Goal: Task Accomplishment & Management: Use online tool/utility

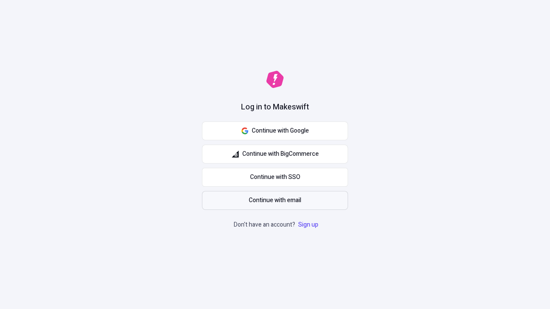
click at [275, 201] on span "Continue with email" at bounding box center [275, 200] width 52 height 9
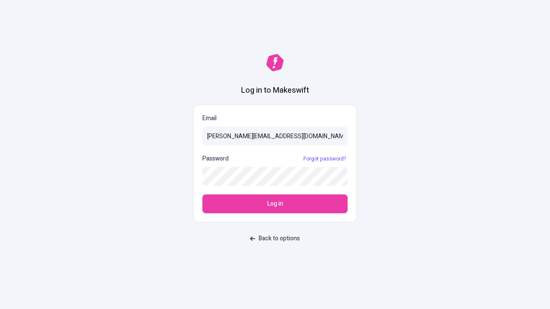
type input "sasha+test-ui@makeswift.com"
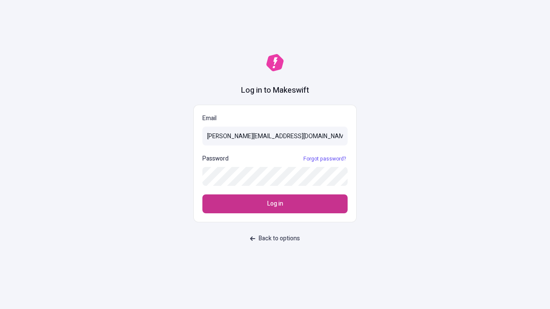
click at [275, 204] on span "Log in" at bounding box center [275, 203] width 16 height 9
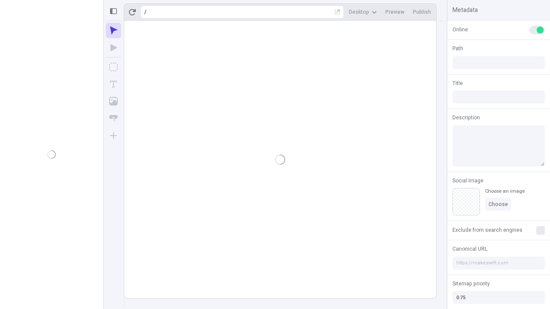
type input "/deep-link-taceo"
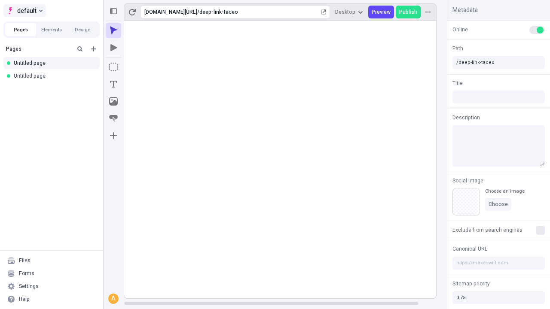
click at [24, 11] on span "default" at bounding box center [26, 11] width 19 height 10
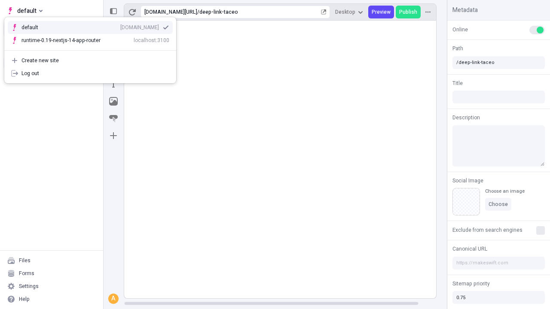
click at [90, 61] on div "Create new site" at bounding box center [95, 60] width 148 height 7
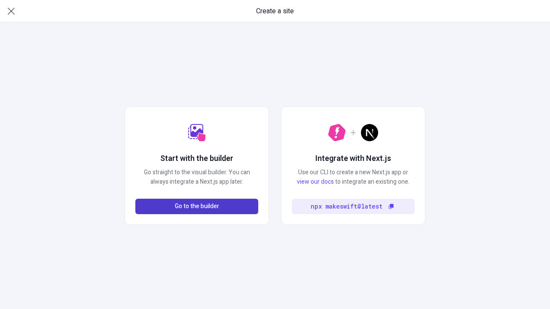
click at [197, 207] on span "Go to the builder" at bounding box center [197, 206] width 44 height 9
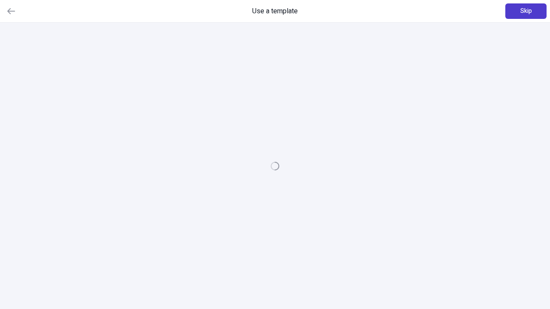
click at [526, 11] on span "Skip" at bounding box center [526, 10] width 12 height 9
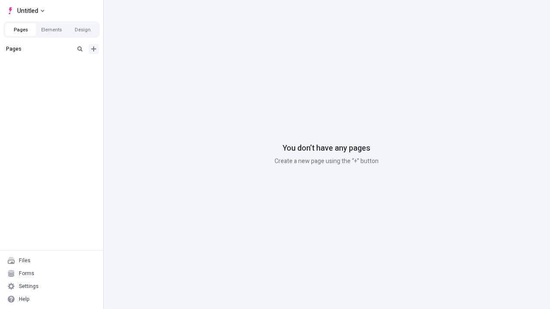
click at [94, 49] on icon "Add new" at bounding box center [93, 48] width 5 height 5
click at [139, 67] on span "Blank page" at bounding box center [144, 66] width 53 height 7
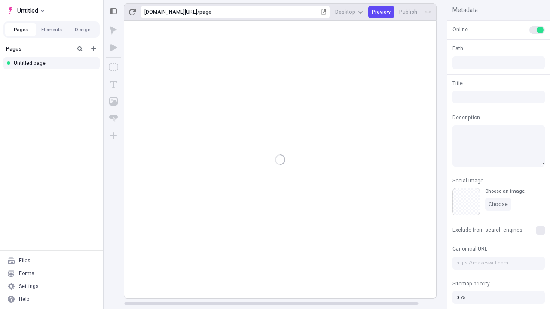
type input "/page"
click at [113, 67] on icon "Box" at bounding box center [113, 67] width 9 height 9
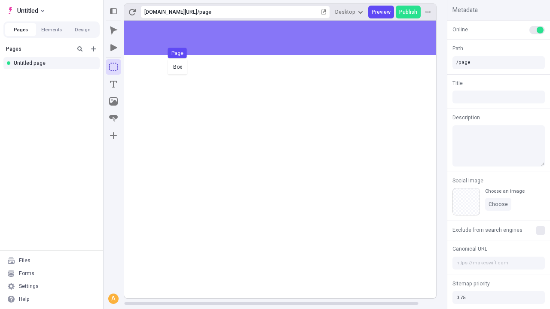
click at [289, 38] on div "Box Page" at bounding box center [275, 154] width 550 height 309
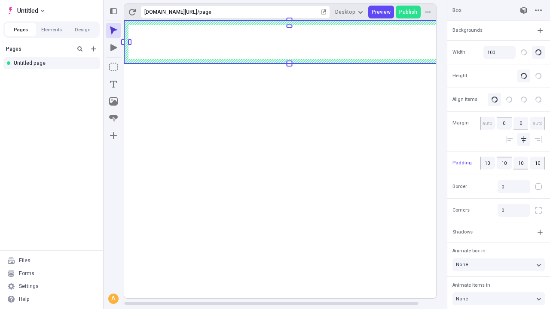
click at [113, 101] on icon "Image" at bounding box center [113, 101] width 9 height 9
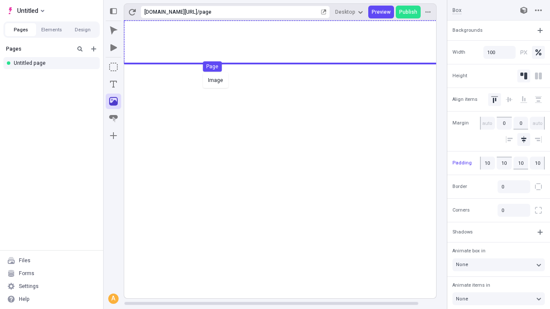
click at [289, 42] on div "Image Page" at bounding box center [275, 154] width 550 height 309
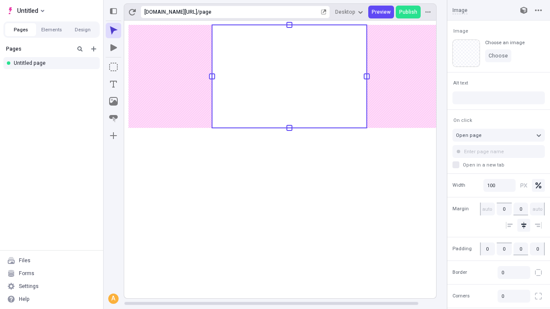
click at [113, 84] on icon "Text" at bounding box center [113, 84] width 7 height 7
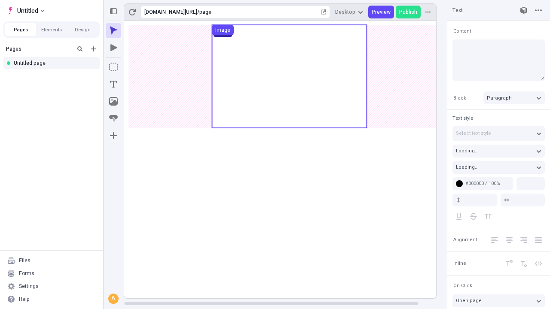
type input "18"
type input "1.5"
type textarea "Enthusiastically utilize state of the art schemas, to seamlessly reconceptualiz…"
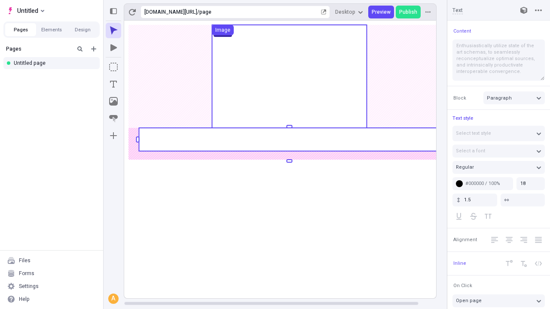
click at [289, 140] on rect at bounding box center [289, 139] width 301 height 23
click at [289, 140] on rect at bounding box center [289, 160] width 330 height 278
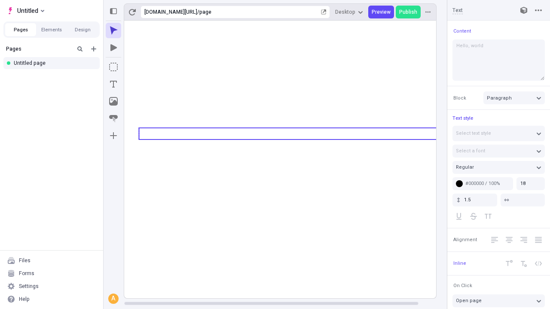
type textarea "Hello, world!"
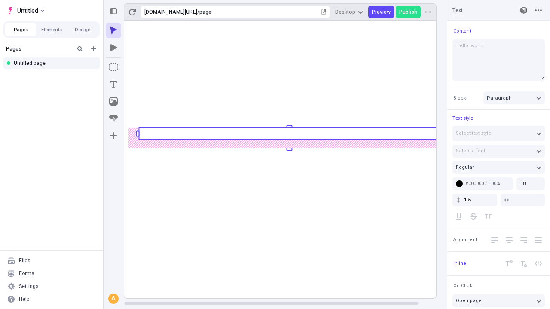
click at [113, 101] on icon "Image" at bounding box center [113, 101] width 9 height 9
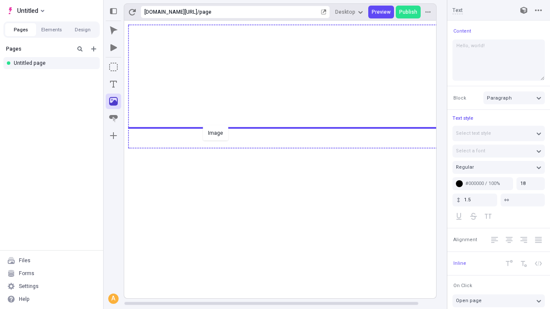
click at [289, 147] on div "Image" at bounding box center [275, 154] width 550 height 309
